Goal: Information Seeking & Learning: Learn about a topic

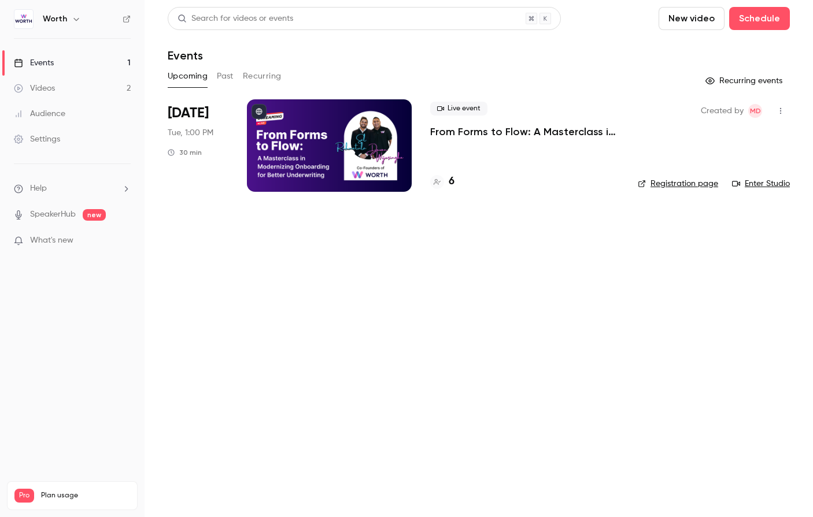
click at [452, 178] on h4 "6" at bounding box center [451, 182] width 6 height 16
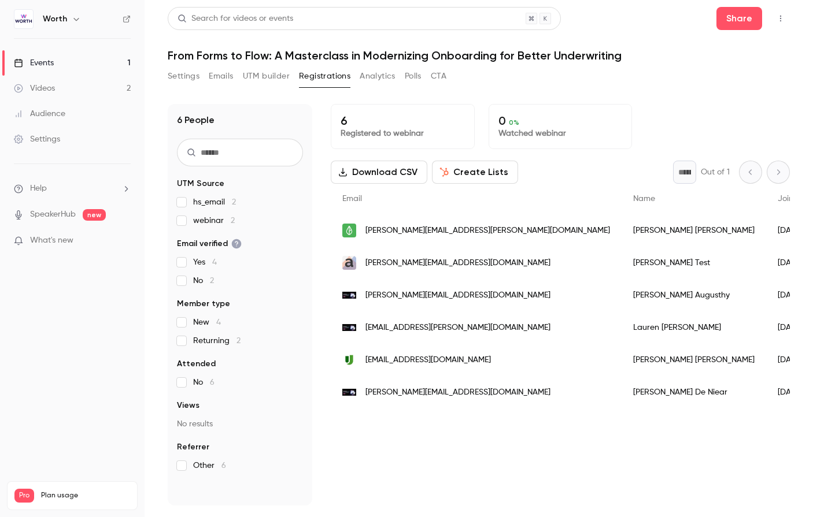
click at [76, 69] on link "Events 1" at bounding box center [72, 62] width 144 height 25
